Goal: Information Seeking & Learning: Learn about a topic

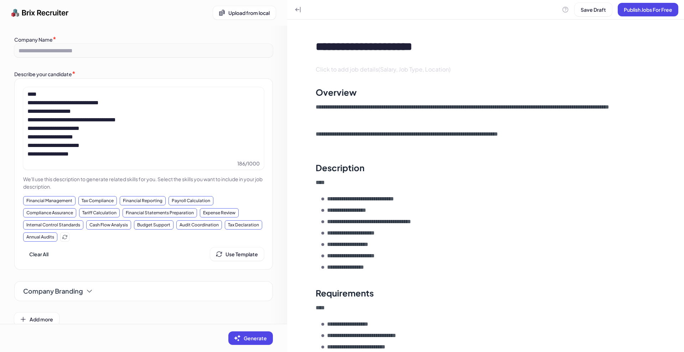
scroll to position [107, 0]
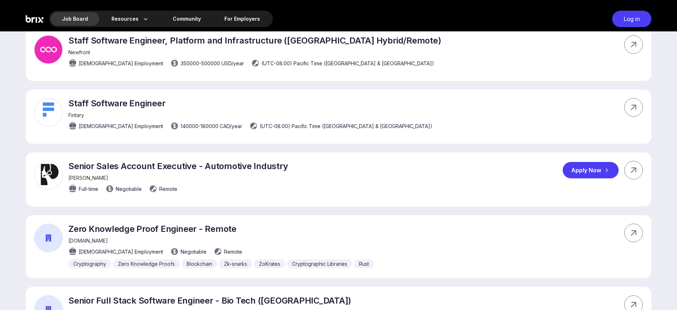
scroll to position [178, 0]
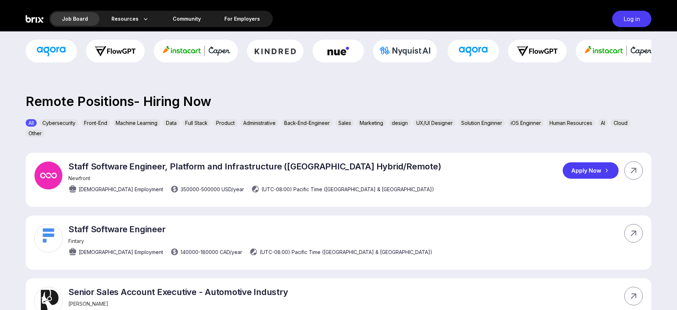
click at [584, 176] on div "Apply Now" at bounding box center [591, 170] width 56 height 16
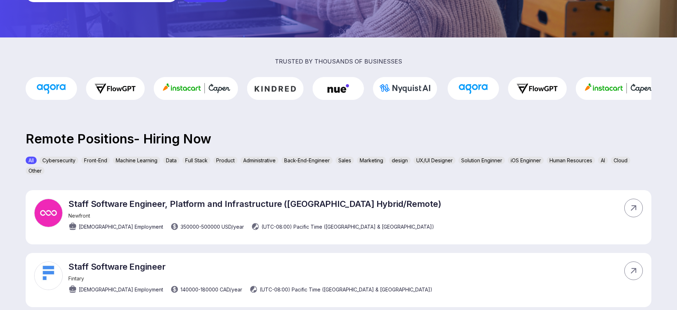
scroll to position [45, 0]
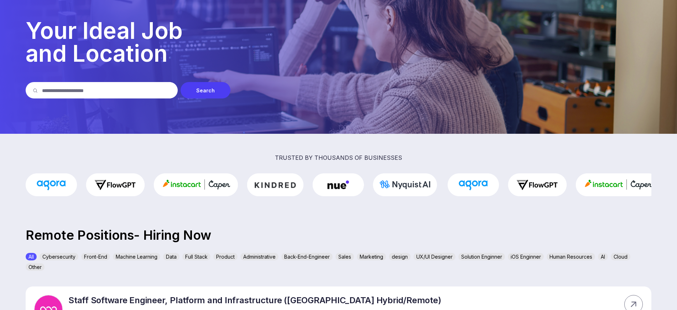
click at [523, 237] on p "Remote Positions- Hiring Now" at bounding box center [338, 235] width 677 height 10
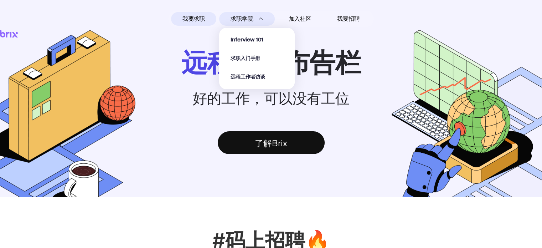
click at [244, 17] on span "求职学院" at bounding box center [242, 19] width 22 height 9
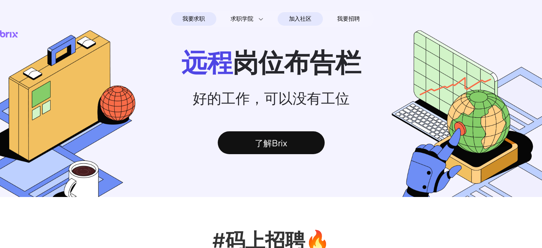
click at [303, 20] on span "加入社区" at bounding box center [300, 18] width 22 height 11
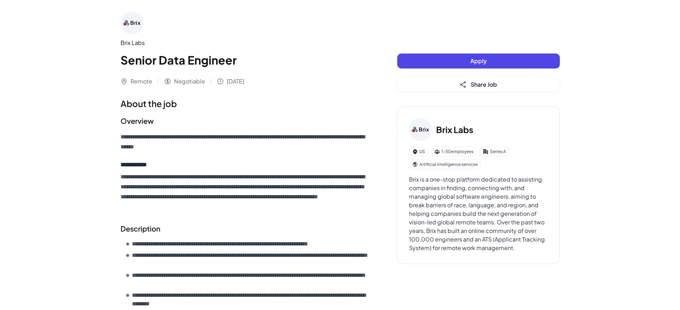
click at [269, 62] on h1 "Senior Data Engineer" at bounding box center [244, 59] width 248 height 17
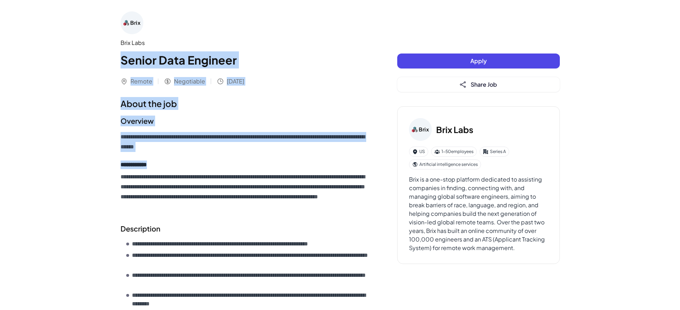
drag, startPoint x: 121, startPoint y: 58, endPoint x: 317, endPoint y: 191, distance: 237.3
click at [320, 178] on div "**********" at bounding box center [244, 267] width 248 height 512
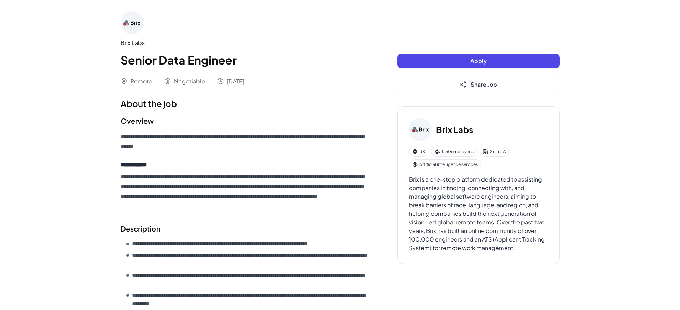
click at [270, 228] on h2 "Description" at bounding box center [244, 228] width 248 height 11
drag, startPoint x: 120, startPoint y: 57, endPoint x: 280, endPoint y: 89, distance: 163.0
click at [281, 72] on div "Brix Labs Senior Data Engineer Remote Negotiable 22 days ago" at bounding box center [244, 48] width 248 height 74
click at [233, 178] on p "**********" at bounding box center [244, 192] width 248 height 40
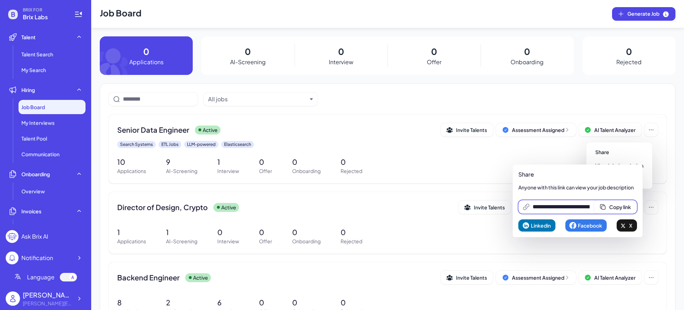
click at [590, 208] on input "**********" at bounding box center [561, 206] width 57 height 9
click at [76, 299] on div at bounding box center [79, 298] width 13 height 13
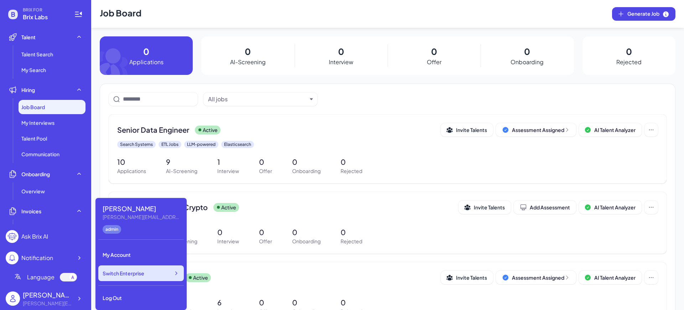
click at [126, 279] on div "Switch Enterprise" at bounding box center [141, 273] width 86 height 16
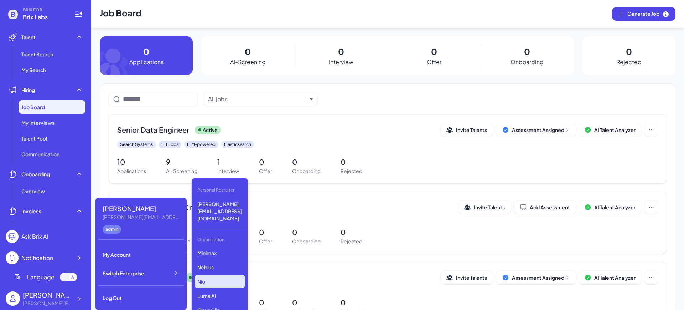
scroll to position [45, 0]
click at [213, 245] on p "Nebius" at bounding box center [220, 251] width 51 height 13
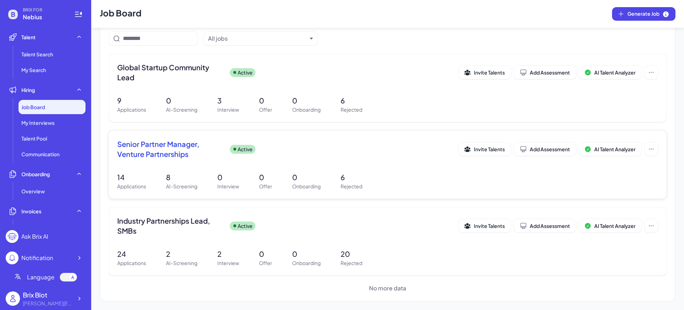
scroll to position [16, 0]
